Goal: Information Seeking & Learning: Understand process/instructions

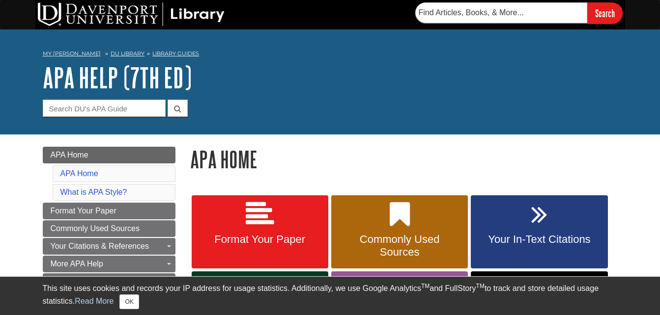
scroll to position [98, 0]
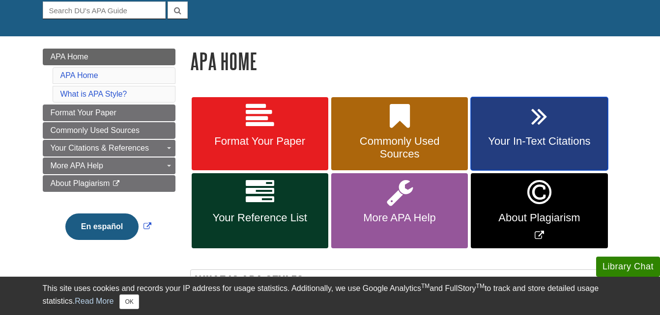
click at [537, 122] on icon at bounding box center [539, 116] width 16 height 28
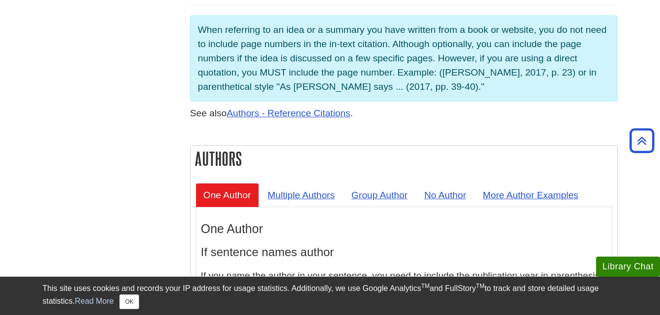
scroll to position [835, 0]
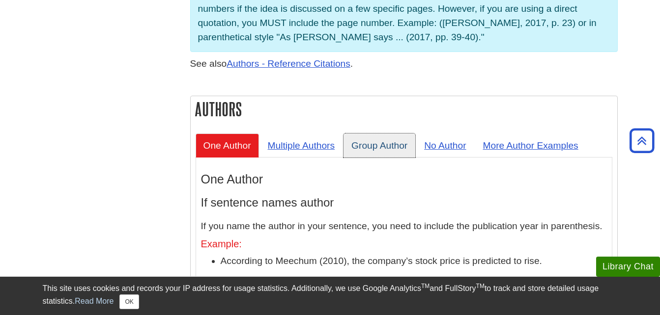
click at [396, 134] on link "Group Author" at bounding box center [379, 146] width 72 height 24
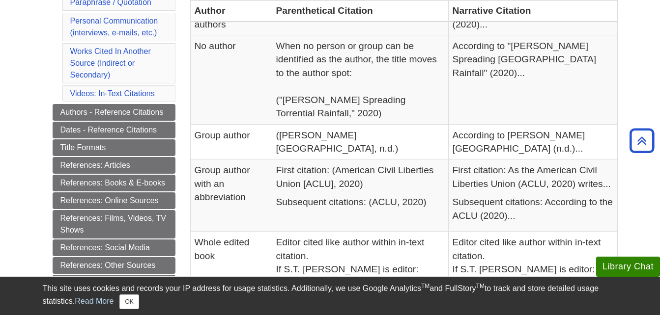
scroll to position [396, 0]
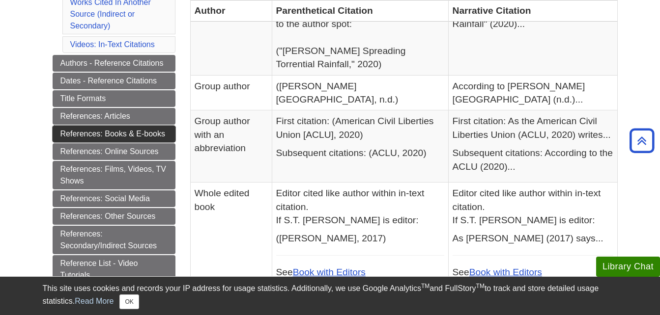
click at [115, 133] on link "References: Books & E-books" at bounding box center [114, 134] width 123 height 17
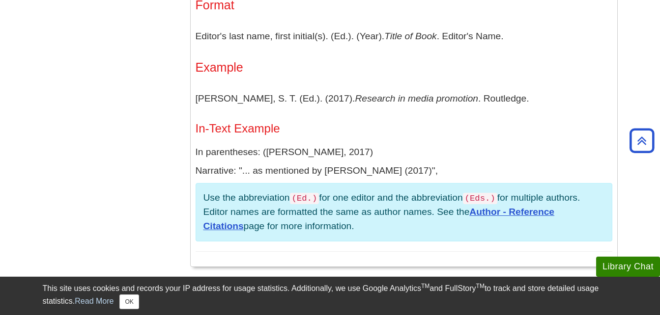
scroll to position [688, 0]
